Goal: Task Accomplishment & Management: Use online tool/utility

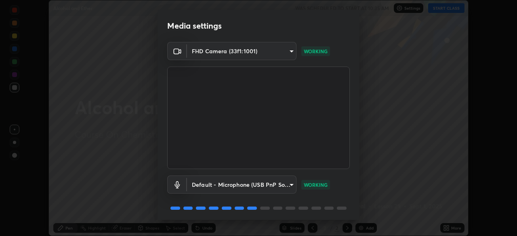
scroll to position [29, 0]
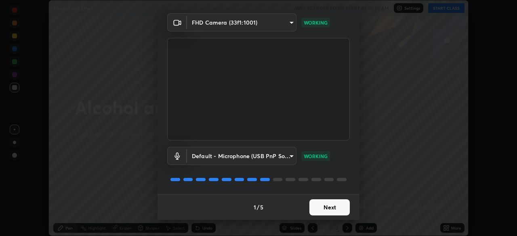
click at [330, 211] on button "Next" at bounding box center [329, 207] width 40 height 16
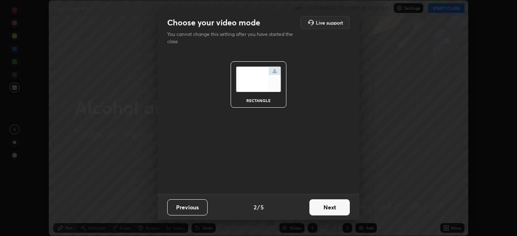
scroll to position [0, 0]
click at [328, 212] on button "Next" at bounding box center [329, 207] width 40 height 16
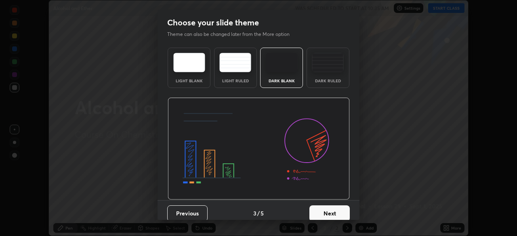
click at [328, 210] on button "Next" at bounding box center [329, 213] width 40 height 16
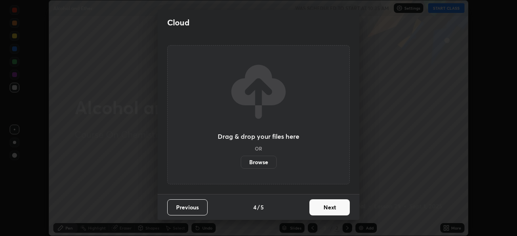
click at [327, 207] on button "Next" at bounding box center [329, 207] width 40 height 16
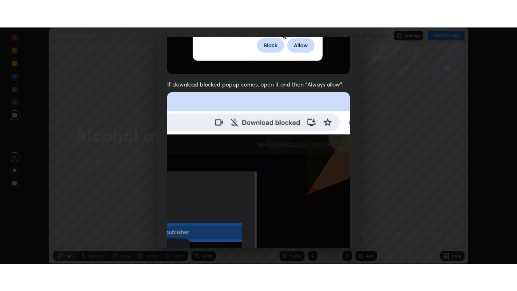
scroll to position [193, 0]
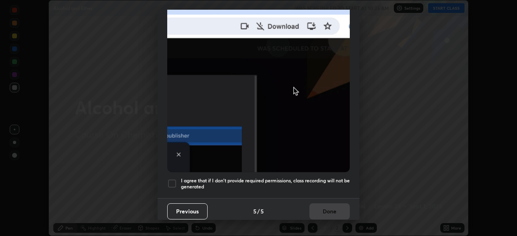
click at [176, 181] on div at bounding box center [172, 184] width 10 height 10
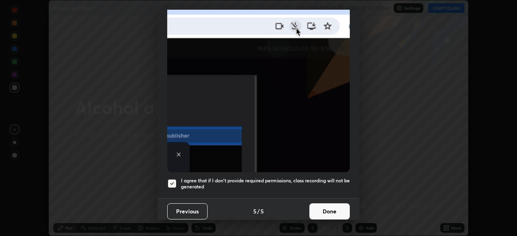
click at [322, 211] on button "Done" at bounding box center [329, 211] width 40 height 16
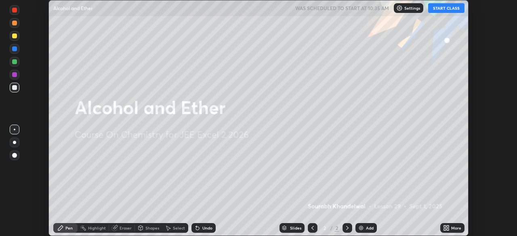
click at [447, 228] on icon at bounding box center [446, 228] width 6 height 6
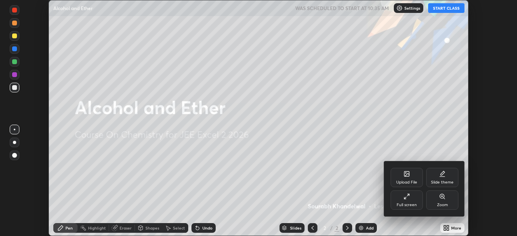
click at [405, 198] on icon at bounding box center [405, 198] width 2 height 2
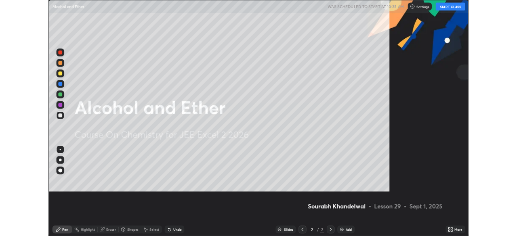
scroll to position [291, 517]
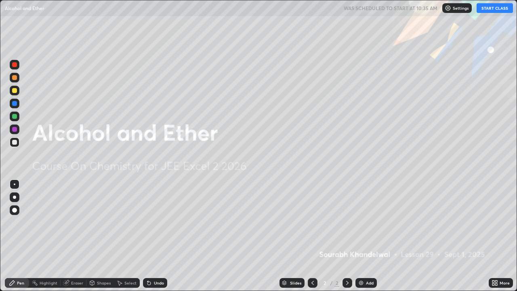
click at [488, 10] on button "START CLASS" at bounding box center [494, 8] width 36 height 10
click at [356, 236] on div "Add" at bounding box center [365, 283] width 21 height 10
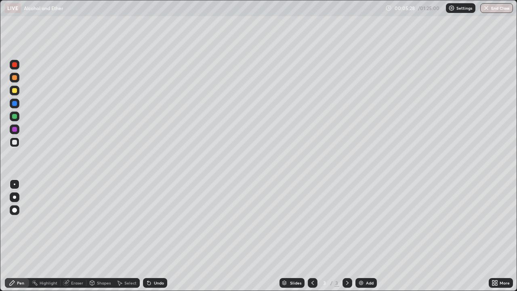
click at [74, 236] on div "Eraser" at bounding box center [77, 282] width 12 height 4
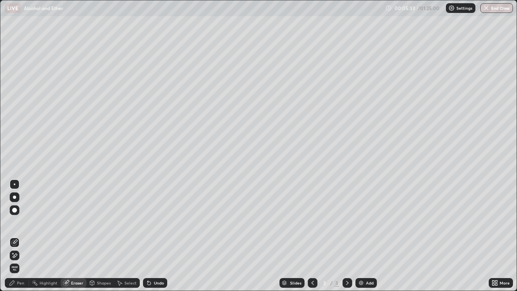
click at [16, 236] on div "Pen" at bounding box center [17, 283] width 24 height 10
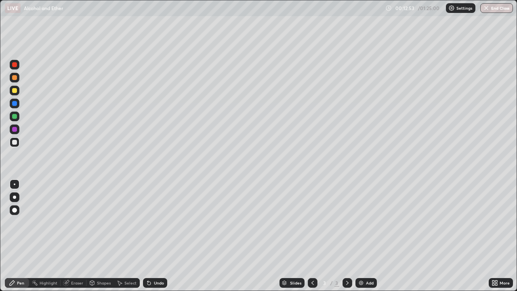
click at [368, 236] on div "Add" at bounding box center [370, 282] width 8 height 4
click at [154, 236] on div "Undo" at bounding box center [159, 282] width 10 height 4
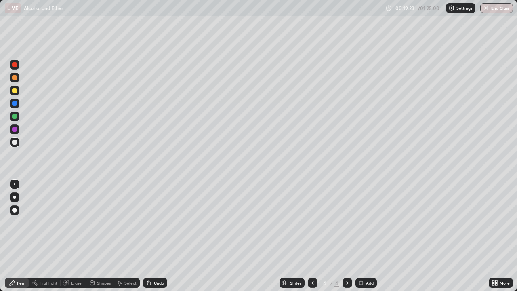
click at [363, 236] on img at bounding box center [361, 282] width 6 height 6
click at [362, 236] on div "Add" at bounding box center [365, 283] width 21 height 10
click at [72, 236] on div "Eraser" at bounding box center [77, 282] width 12 height 4
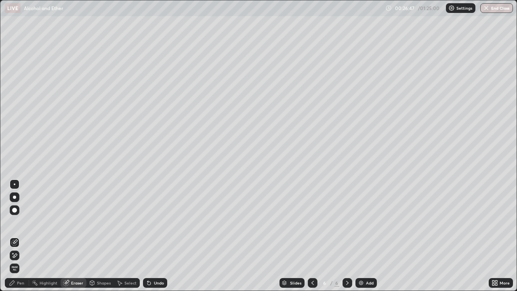
click at [23, 236] on div "Pen" at bounding box center [20, 282] width 7 height 4
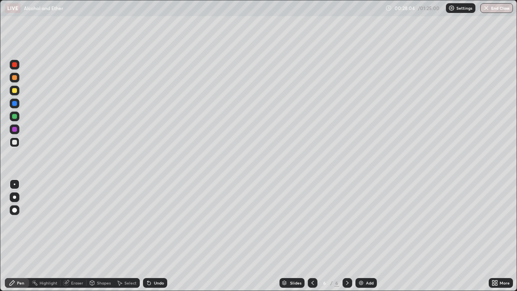
click at [157, 236] on div "Undo" at bounding box center [159, 282] width 10 height 4
click at [155, 236] on div "Undo" at bounding box center [155, 283] width 24 height 10
click at [367, 236] on div "Add" at bounding box center [370, 282] width 8 height 4
click at [364, 236] on div "Add" at bounding box center [365, 283] width 21 height 10
click at [366, 236] on div "Add" at bounding box center [365, 283] width 21 height 10
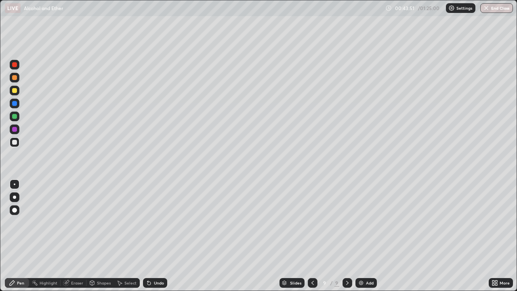
click at [361, 236] on img at bounding box center [361, 282] width 6 height 6
click at [155, 236] on div "Undo" at bounding box center [159, 282] width 10 height 4
click at [367, 236] on div "Add" at bounding box center [370, 282] width 8 height 4
click at [119, 236] on icon at bounding box center [120, 282] width 4 height 5
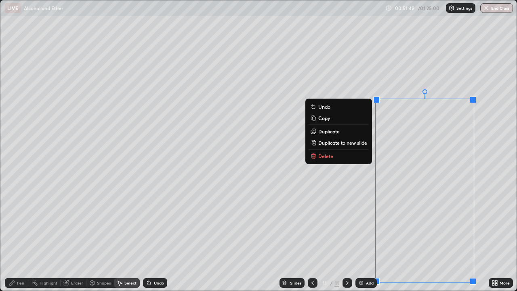
click at [329, 157] on p "Delete" at bounding box center [325, 156] width 15 height 6
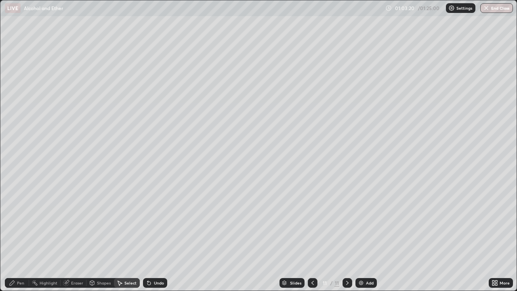
click at [15, 236] on icon at bounding box center [12, 282] width 6 height 6
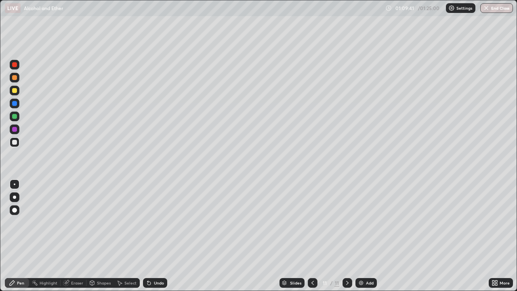
click at [366, 236] on div "Add" at bounding box center [370, 282] width 8 height 4
click at [489, 12] on button "End Class" at bounding box center [496, 8] width 33 height 10
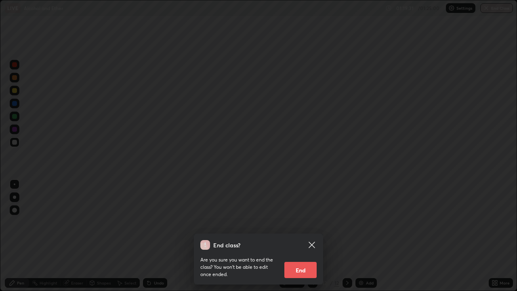
click at [299, 236] on button "End" at bounding box center [300, 270] width 32 height 16
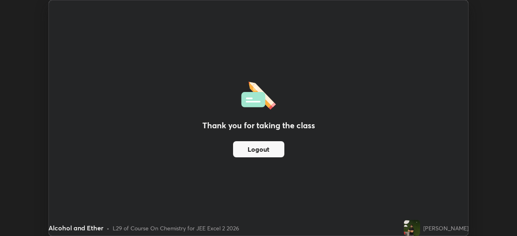
scroll to position [40123, 39842]
